Goal: Transaction & Acquisition: Obtain resource

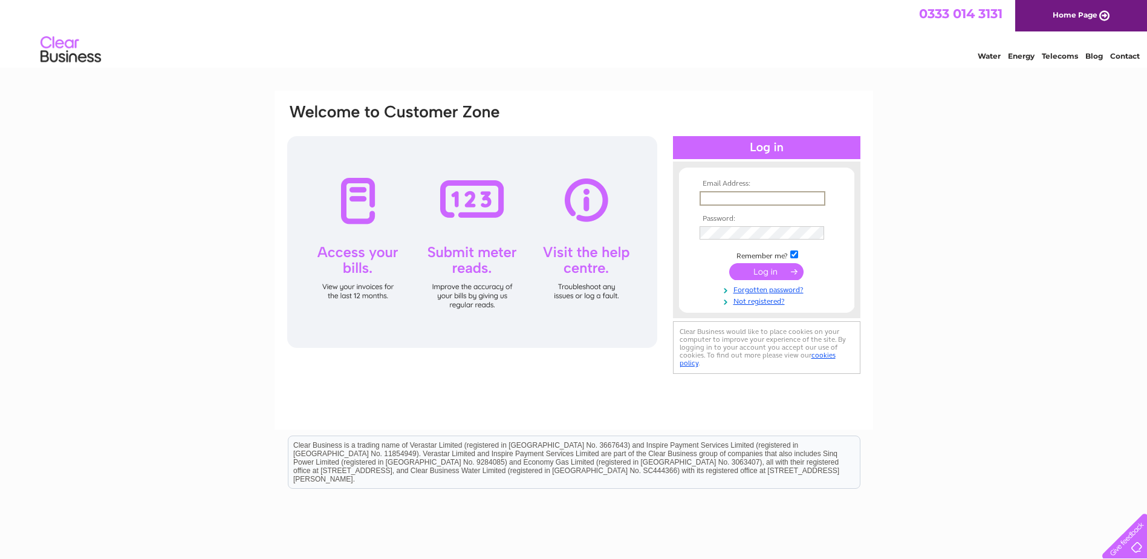
click at [725, 197] on input "text" at bounding box center [763, 198] width 126 height 15
type input "[PERSON_NAME][EMAIL_ADDRESS][DOMAIN_NAME]"
click at [755, 263] on input "submit" at bounding box center [766, 271] width 74 height 17
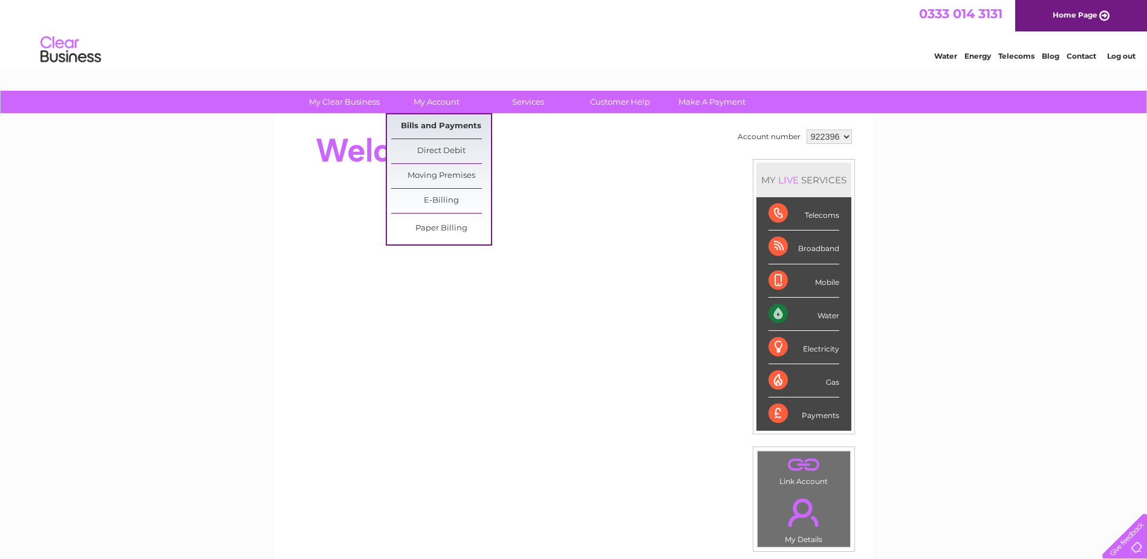
click at [449, 128] on link "Bills and Payments" at bounding box center [441, 126] width 100 height 24
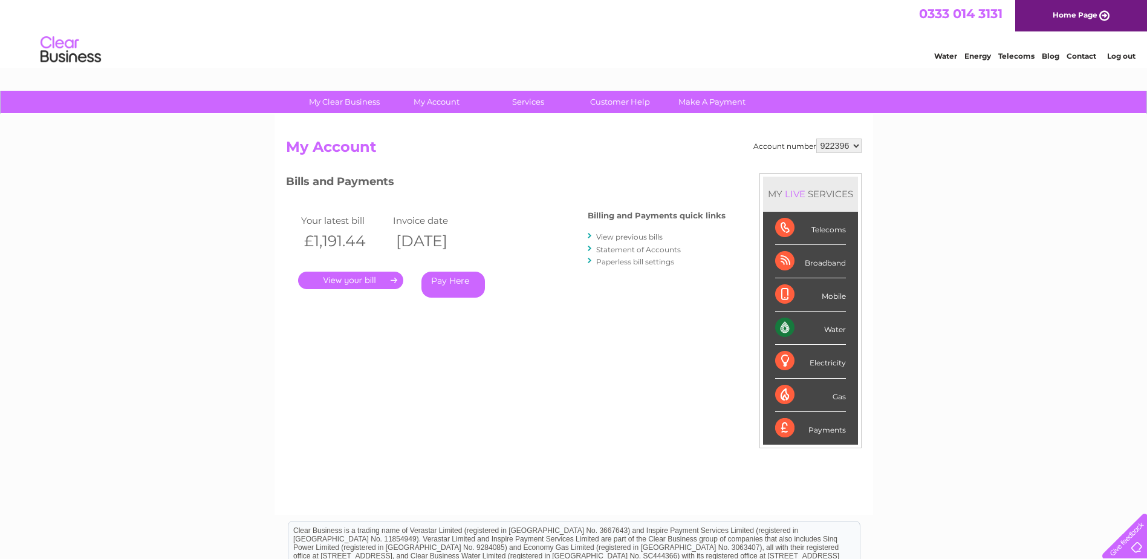
click at [364, 278] on link "." at bounding box center [350, 281] width 105 height 18
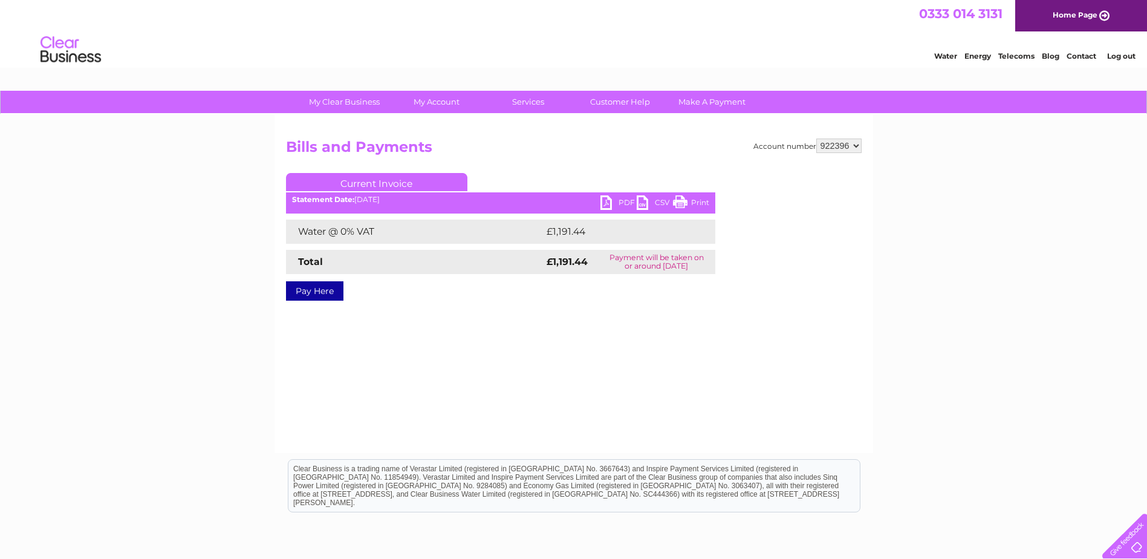
click at [625, 202] on link "PDF" at bounding box center [619, 204] width 36 height 18
